Goal: Information Seeking & Learning: Learn about a topic

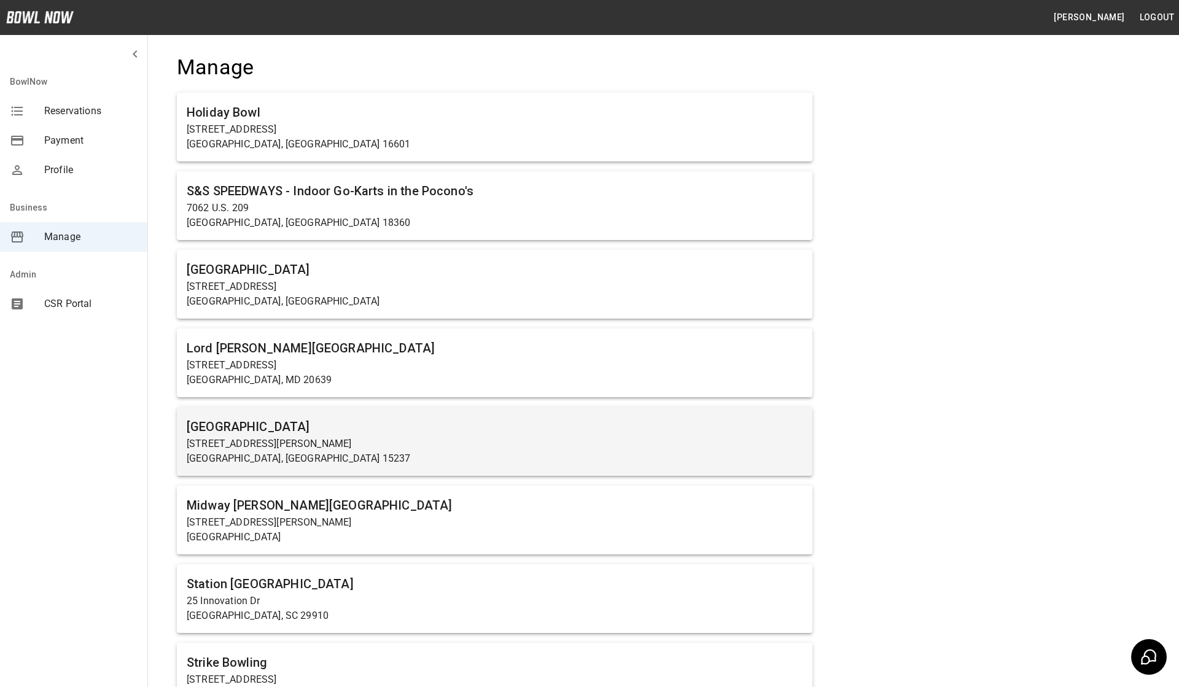
scroll to position [17, 0]
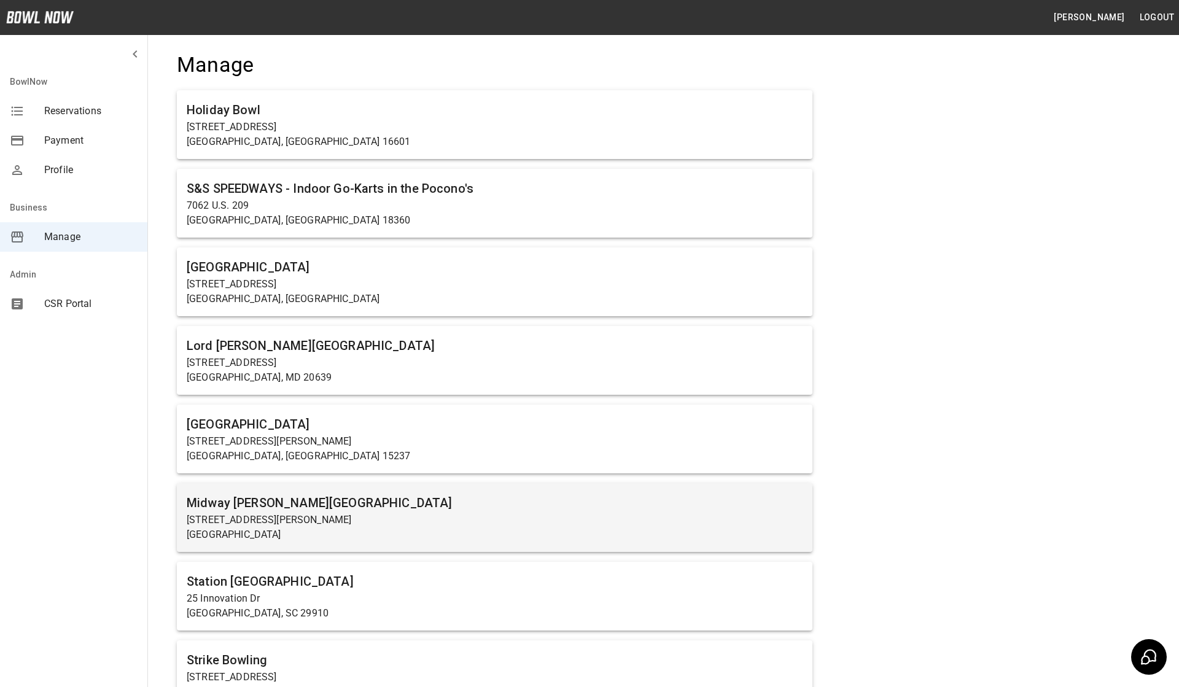
click at [341, 498] on h6 "Midway [PERSON_NAME][GEOGRAPHIC_DATA]" at bounding box center [495, 503] width 616 height 20
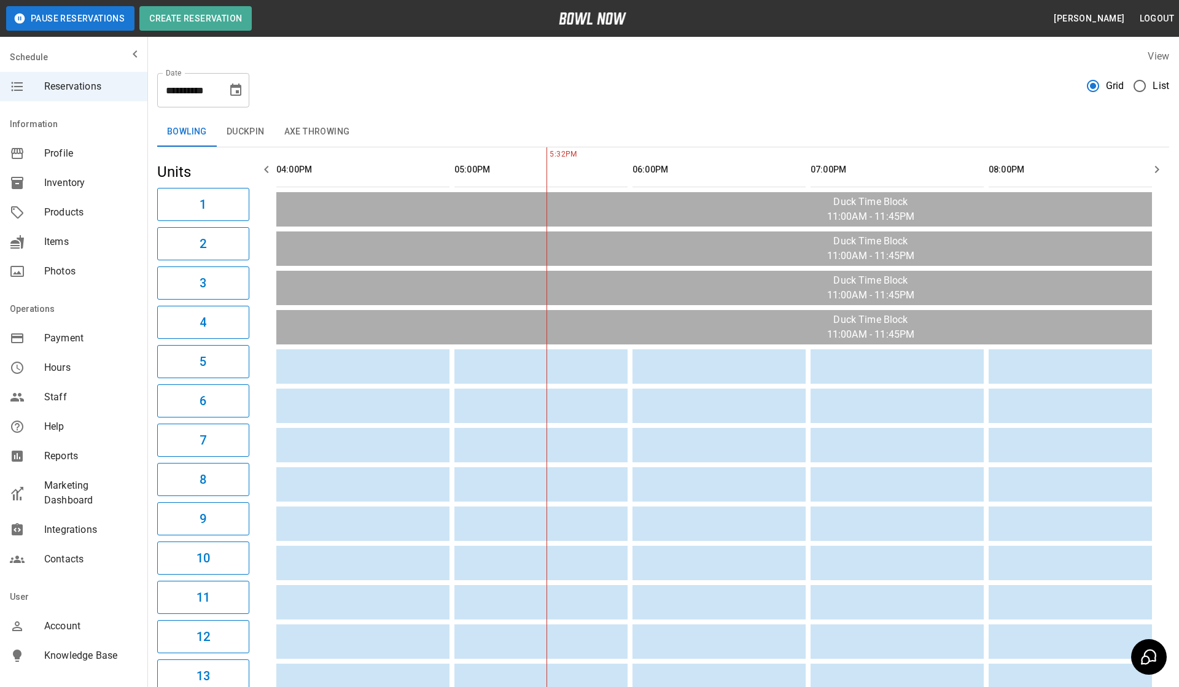
scroll to position [0, 178]
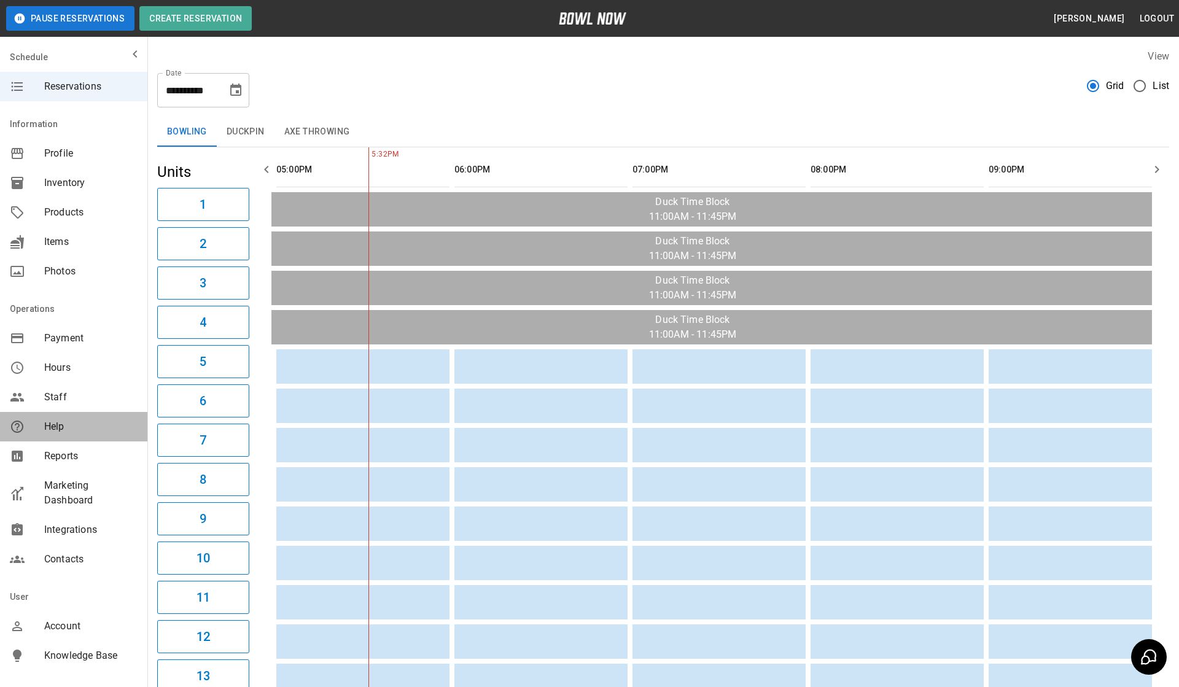
click at [61, 418] on div "Help" at bounding box center [73, 426] width 147 height 29
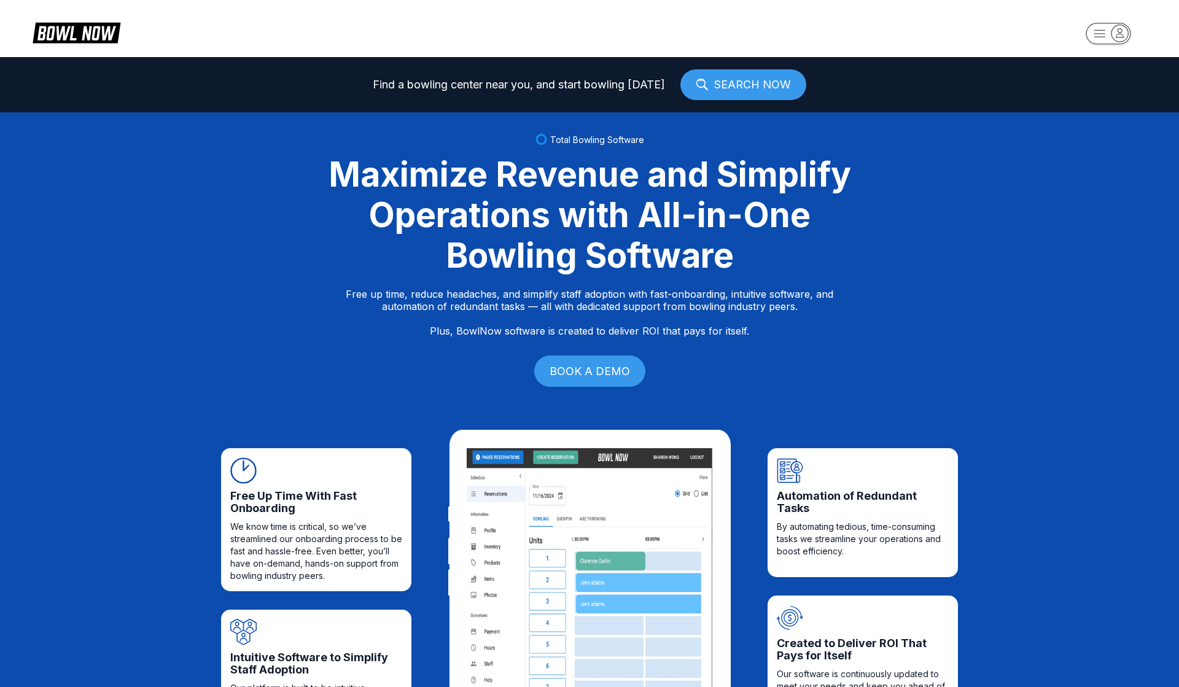
click at [532, 268] on div "Maximize Revenue and Simplify Operations with All-in-One Bowling Software" at bounding box center [589, 215] width 553 height 122
click at [654, 251] on div "Maximize Revenue and Simplify Operations with All-in-One Bowling Software" at bounding box center [589, 215] width 553 height 122
click at [453, 220] on div "Maximize Revenue and Simplify Operations with All-in-One Bowling Software" at bounding box center [589, 215] width 553 height 122
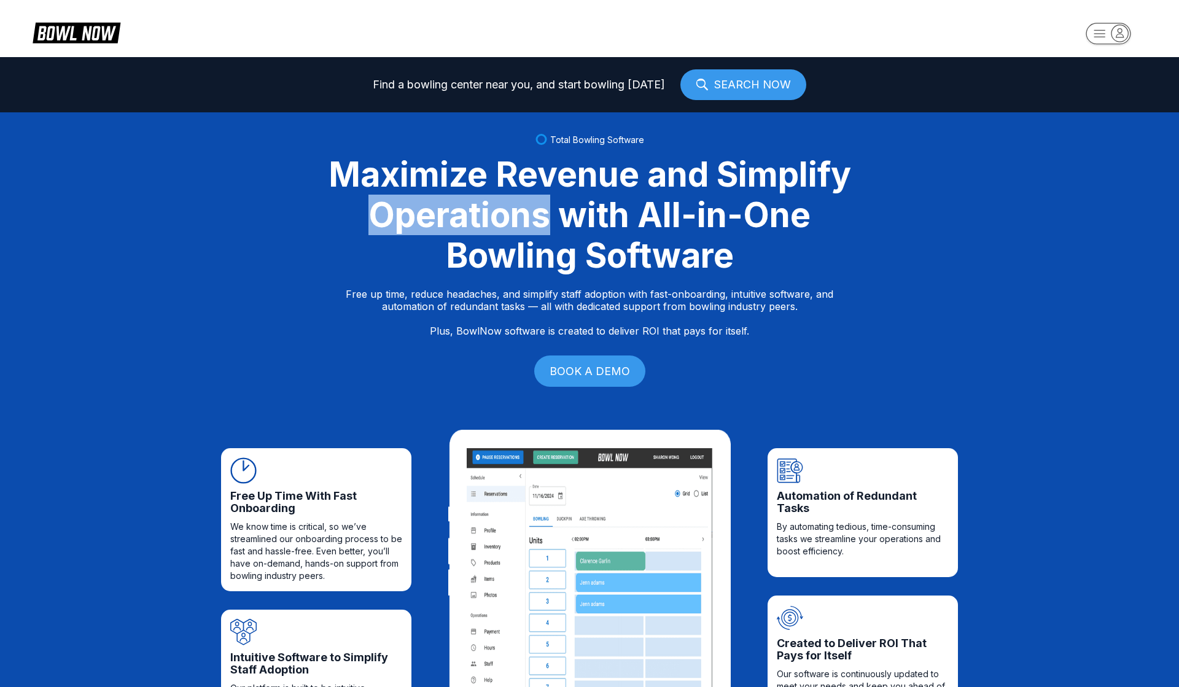
click at [453, 220] on div "Maximize Revenue and Simplify Operations with All-in-One Bowling Software" at bounding box center [589, 215] width 553 height 122
click at [574, 211] on div "Maximize Revenue and Simplify Operations with All-in-One Bowling Software" at bounding box center [589, 215] width 553 height 122
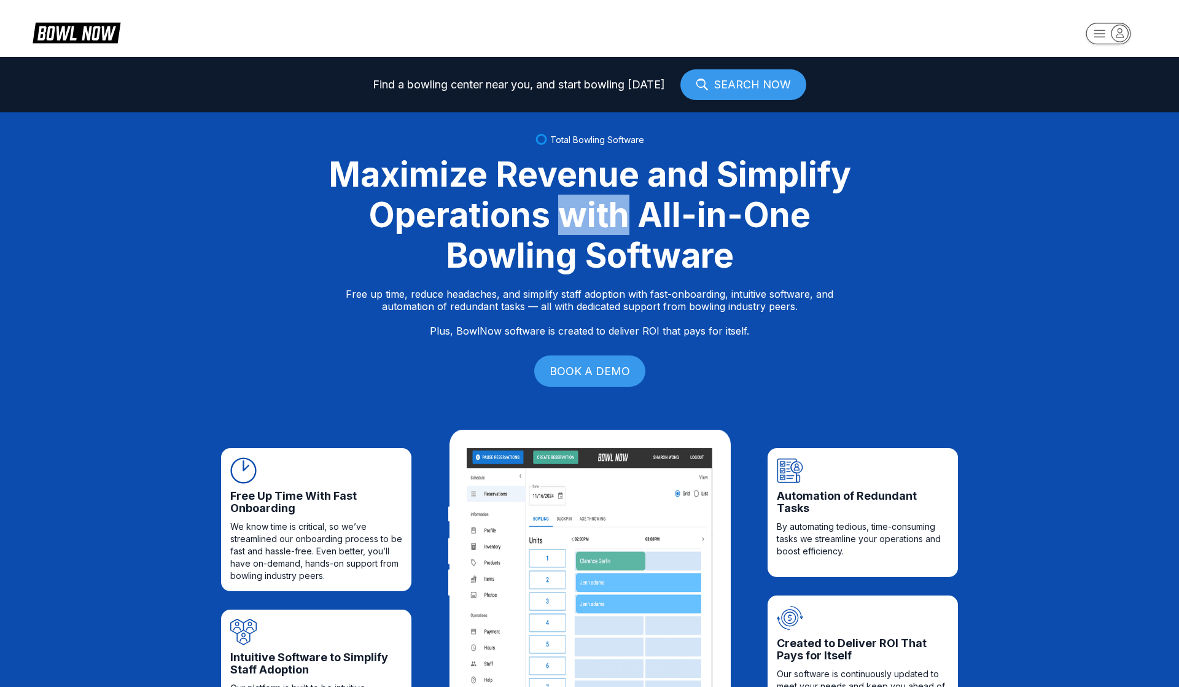
click at [574, 211] on div "Maximize Revenue and Simplify Operations with All-in-One Bowling Software" at bounding box center [589, 215] width 553 height 122
